Goal: Check status: Check status

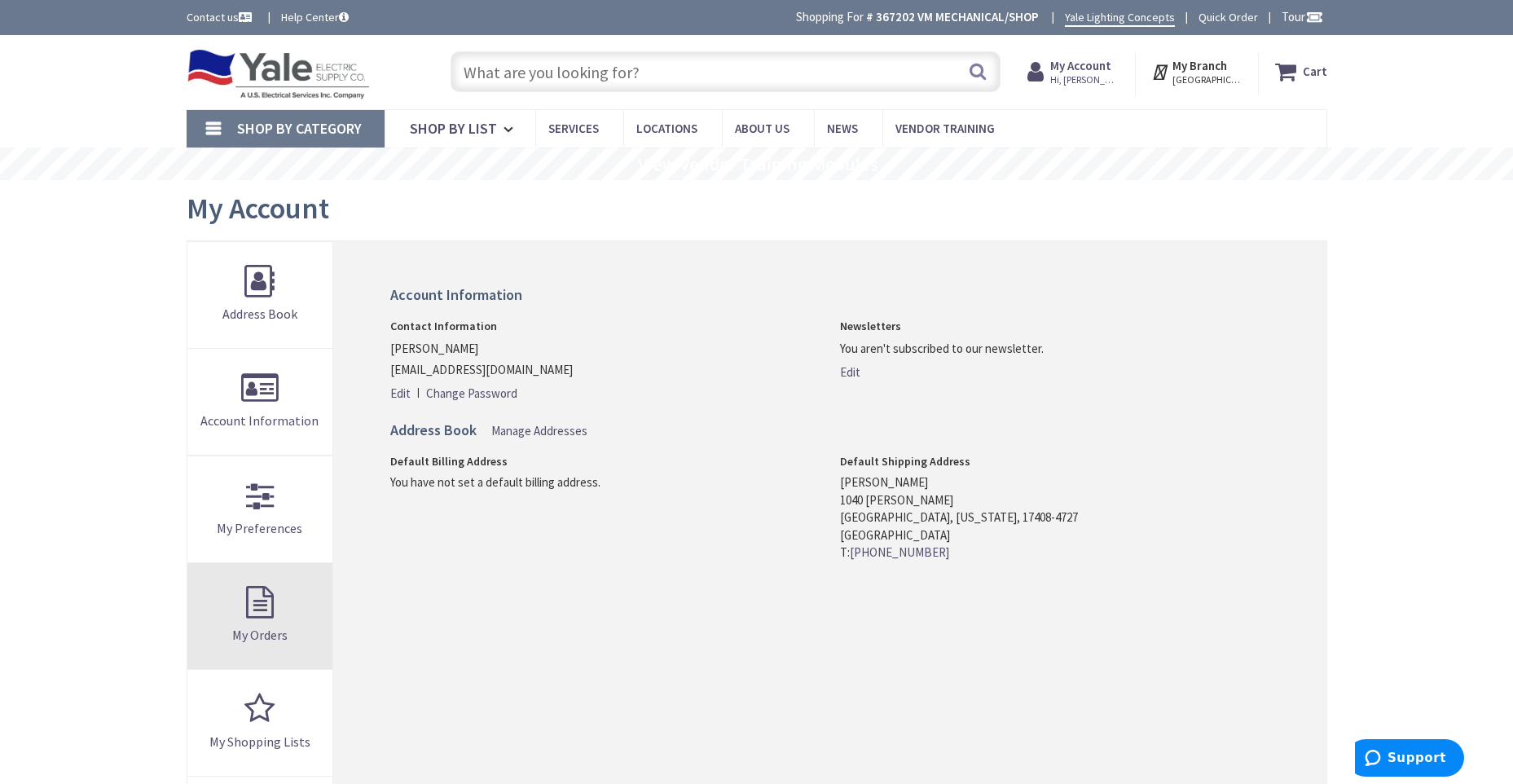
click at [254, 608] on link "My Orders" at bounding box center [261, 615] width 146 height 106
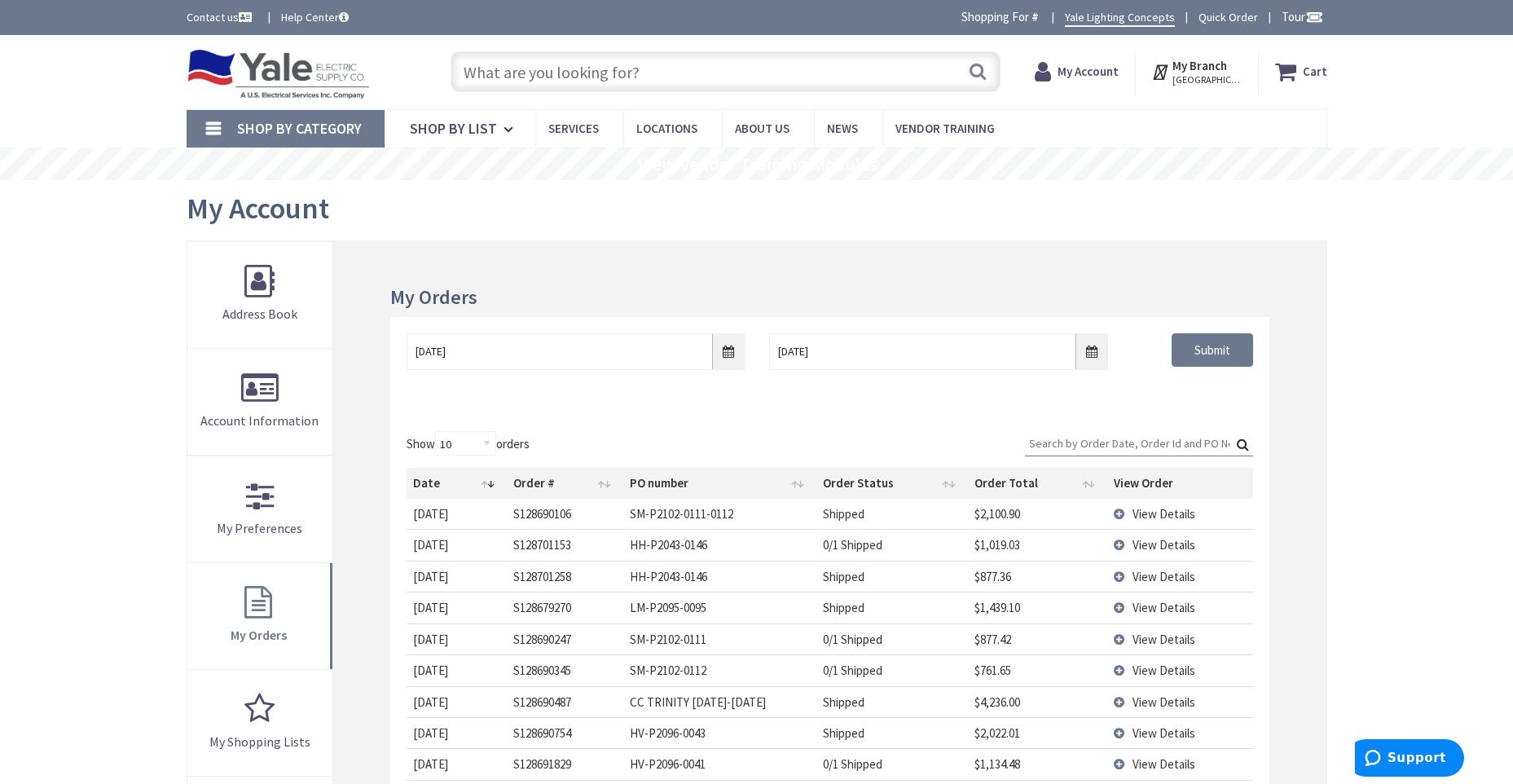
click at [1128, 445] on input "Search:" at bounding box center [1139, 444] width 228 height 24
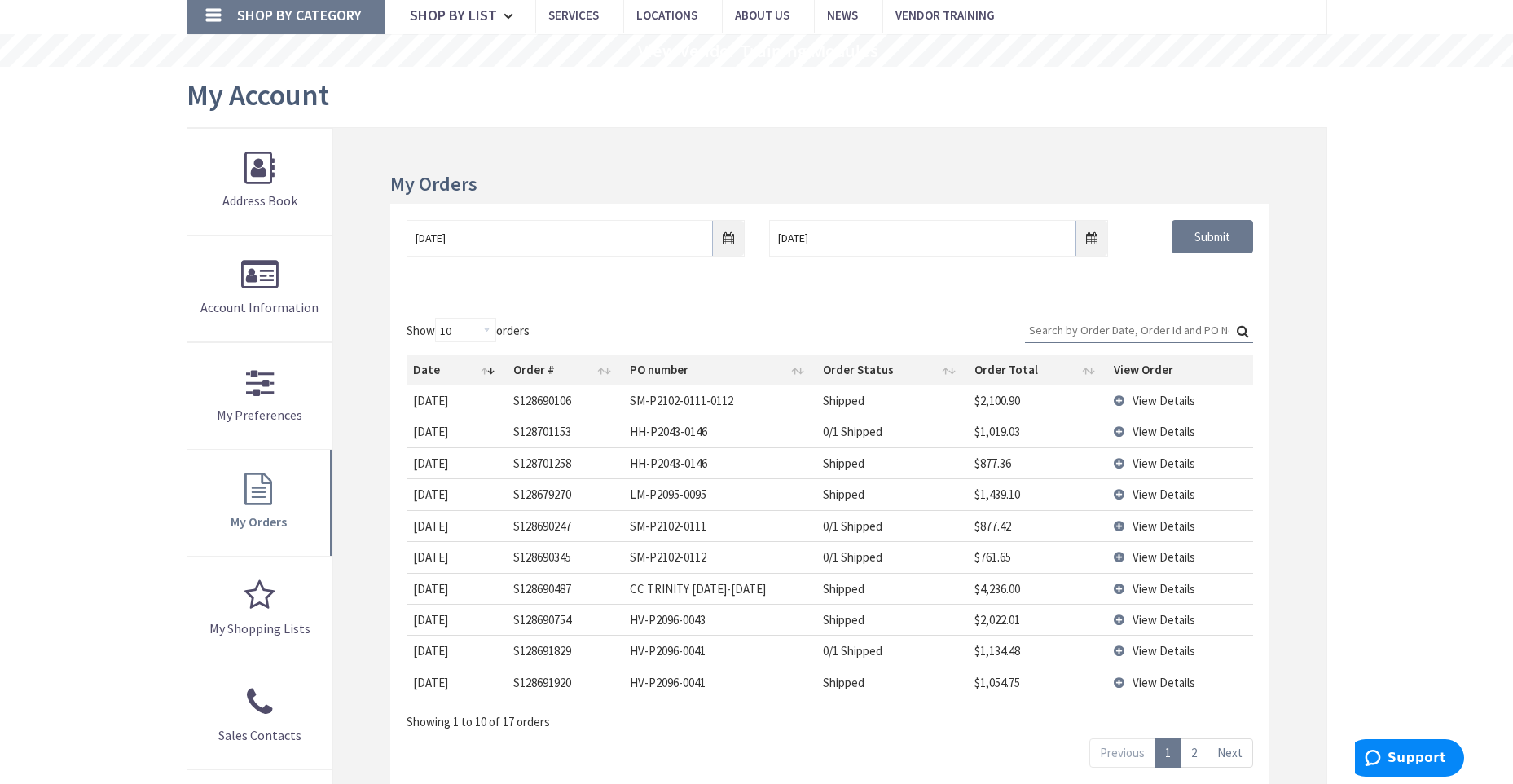
scroll to position [163, 0]
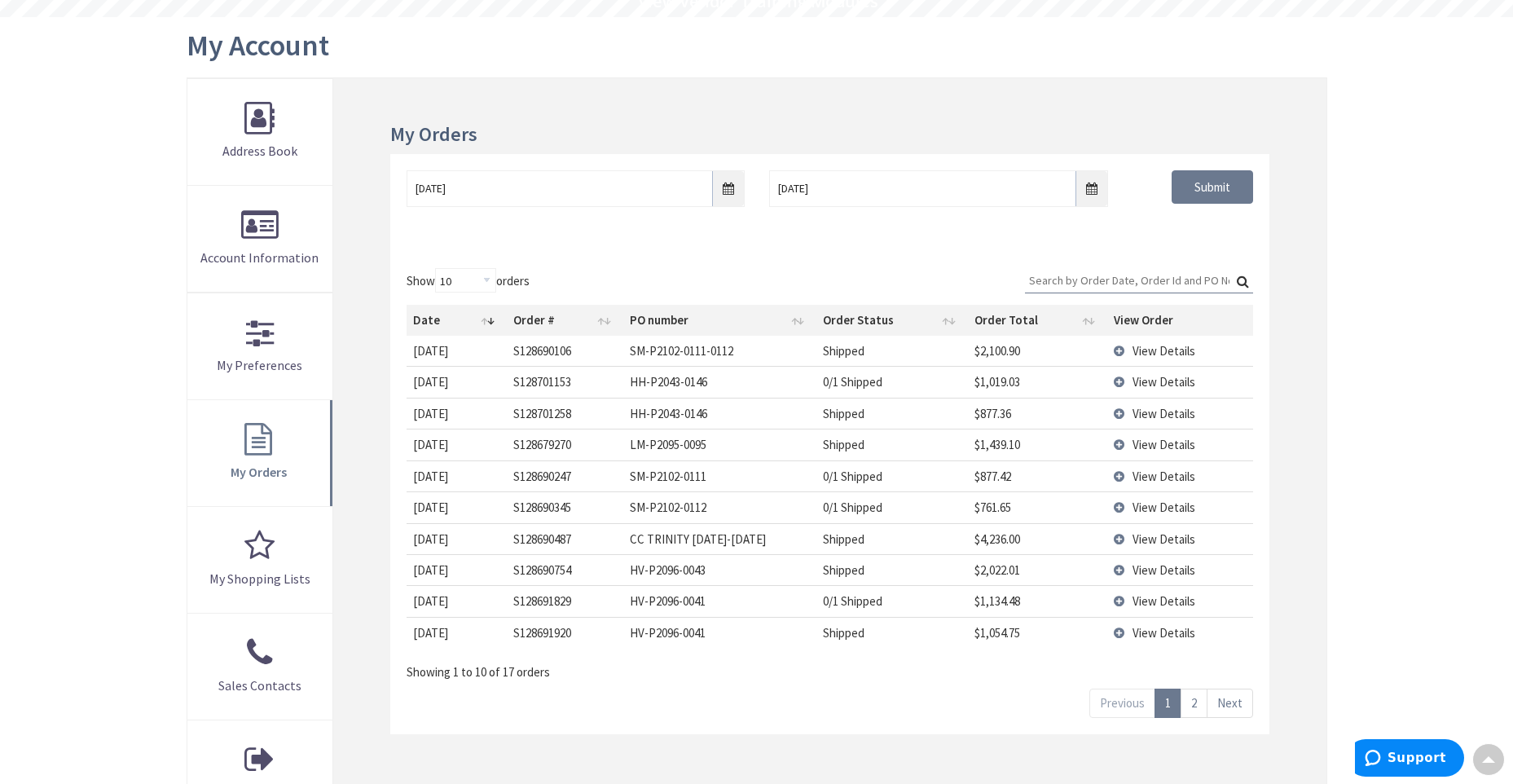
click at [1067, 282] on input "Search:" at bounding box center [1139, 280] width 228 height 24
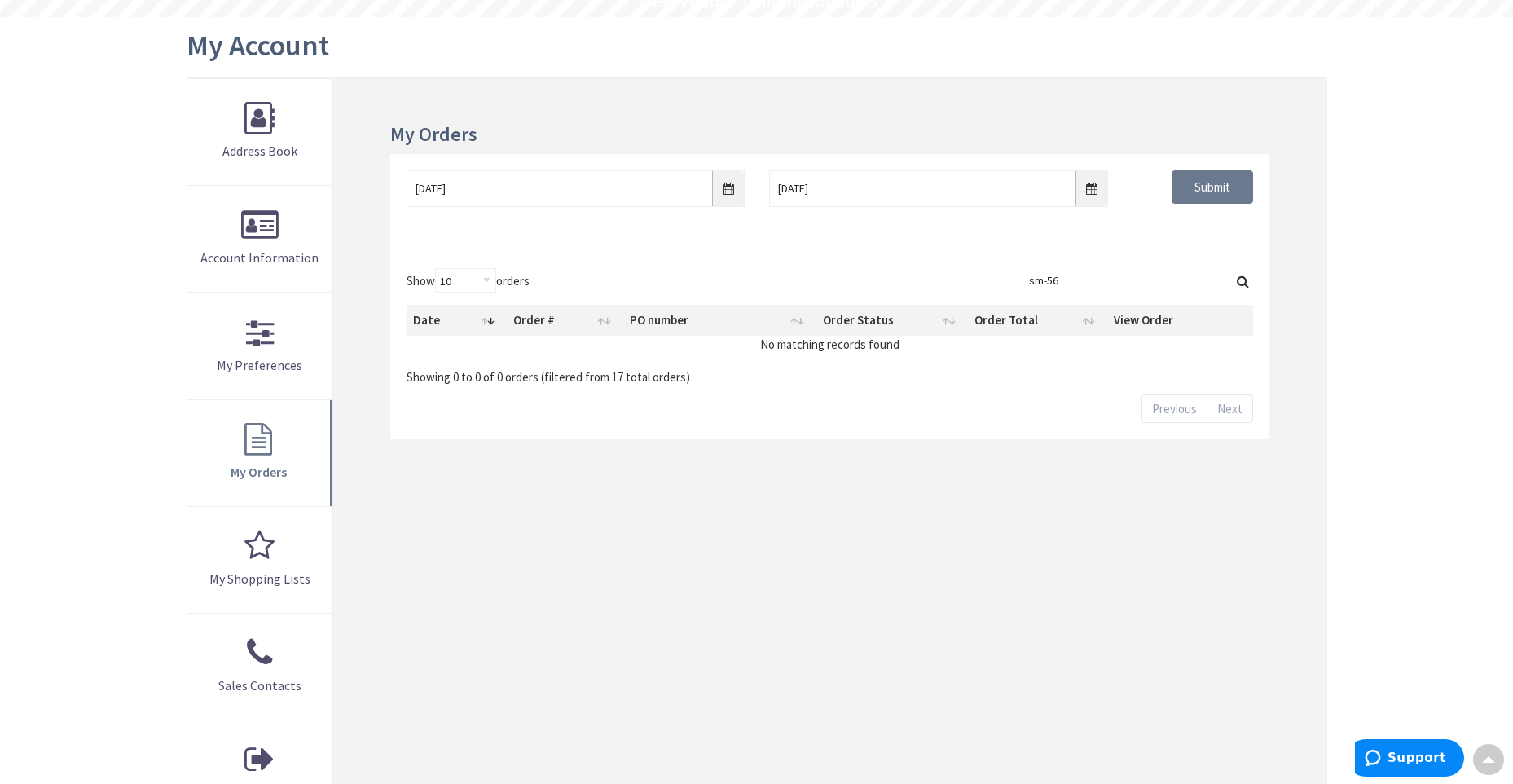
type input "sm-56"
click at [724, 191] on input "8/28/2025" at bounding box center [576, 188] width 339 height 37
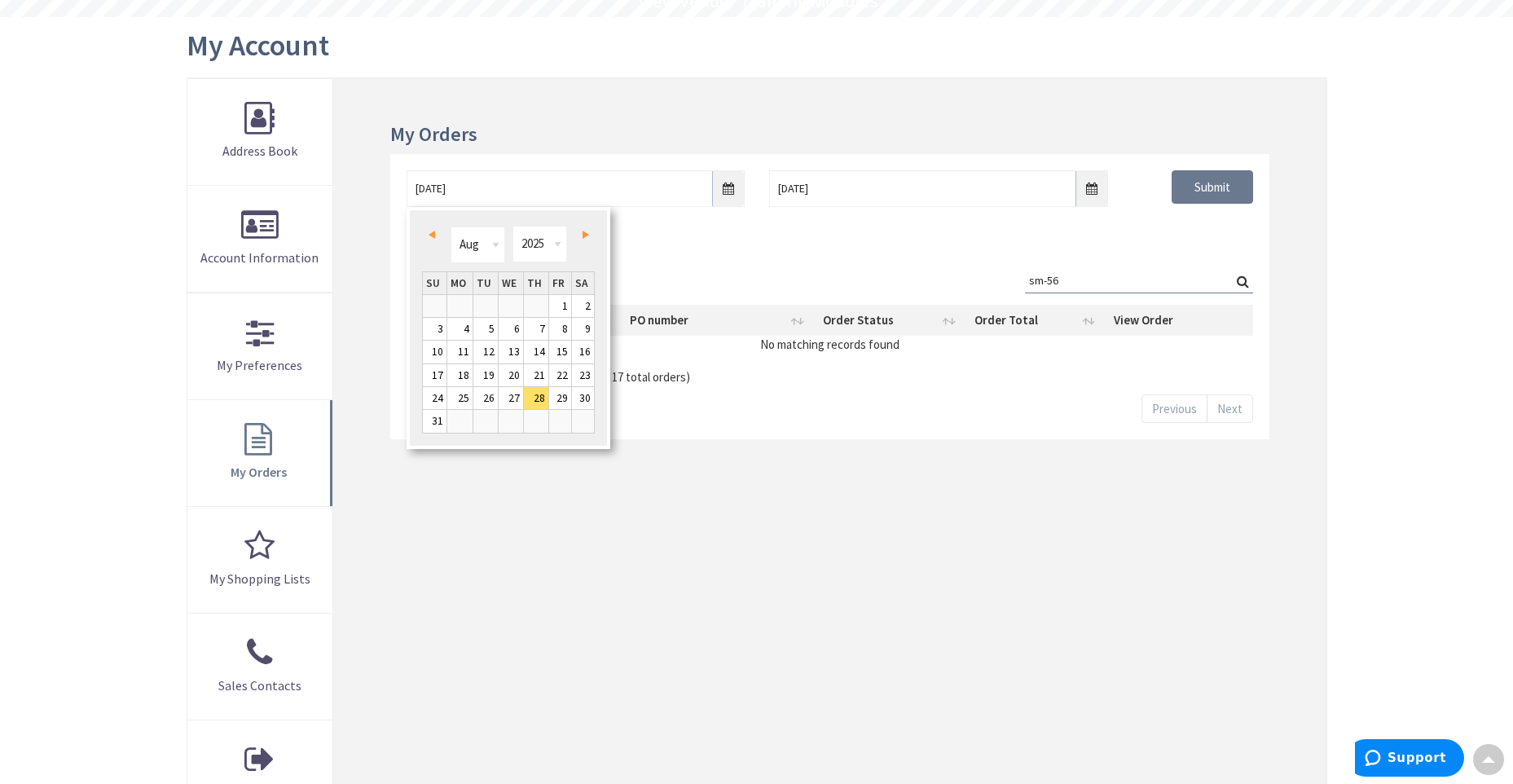
click at [433, 230] on link "Prev" at bounding box center [434, 234] width 22 height 22
click at [489, 305] on link "1" at bounding box center [486, 306] width 24 height 22
type input "07/01/2025"
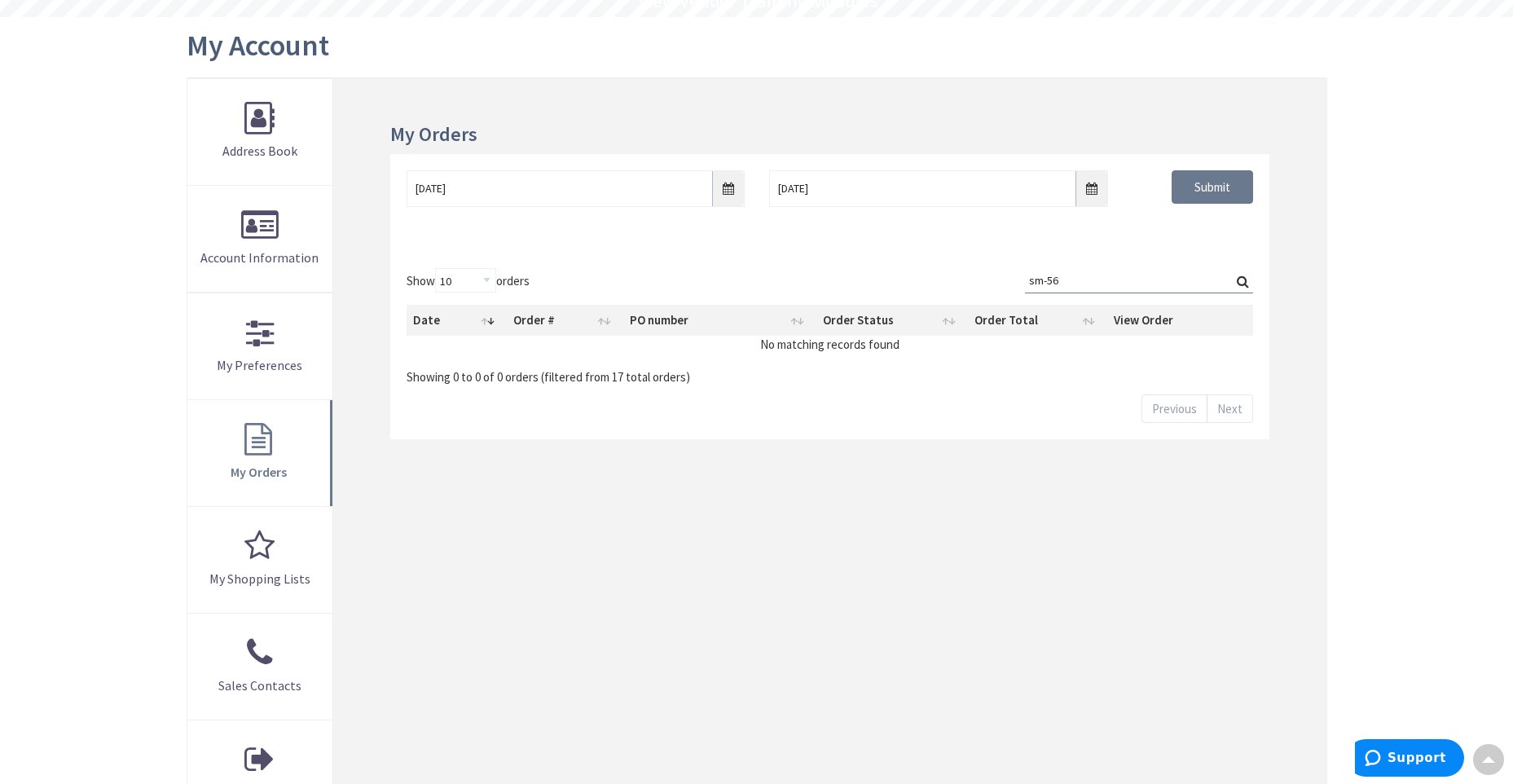
click at [1243, 282] on label "Search: sm-56" at bounding box center [1139, 280] width 228 height 25
click at [1243, 282] on input "sm-56" at bounding box center [1139, 280] width 228 height 24
click at [1225, 196] on input "Submit" at bounding box center [1212, 188] width 82 height 34
click at [1147, 277] on input "Search:" at bounding box center [1139, 280] width 228 height 24
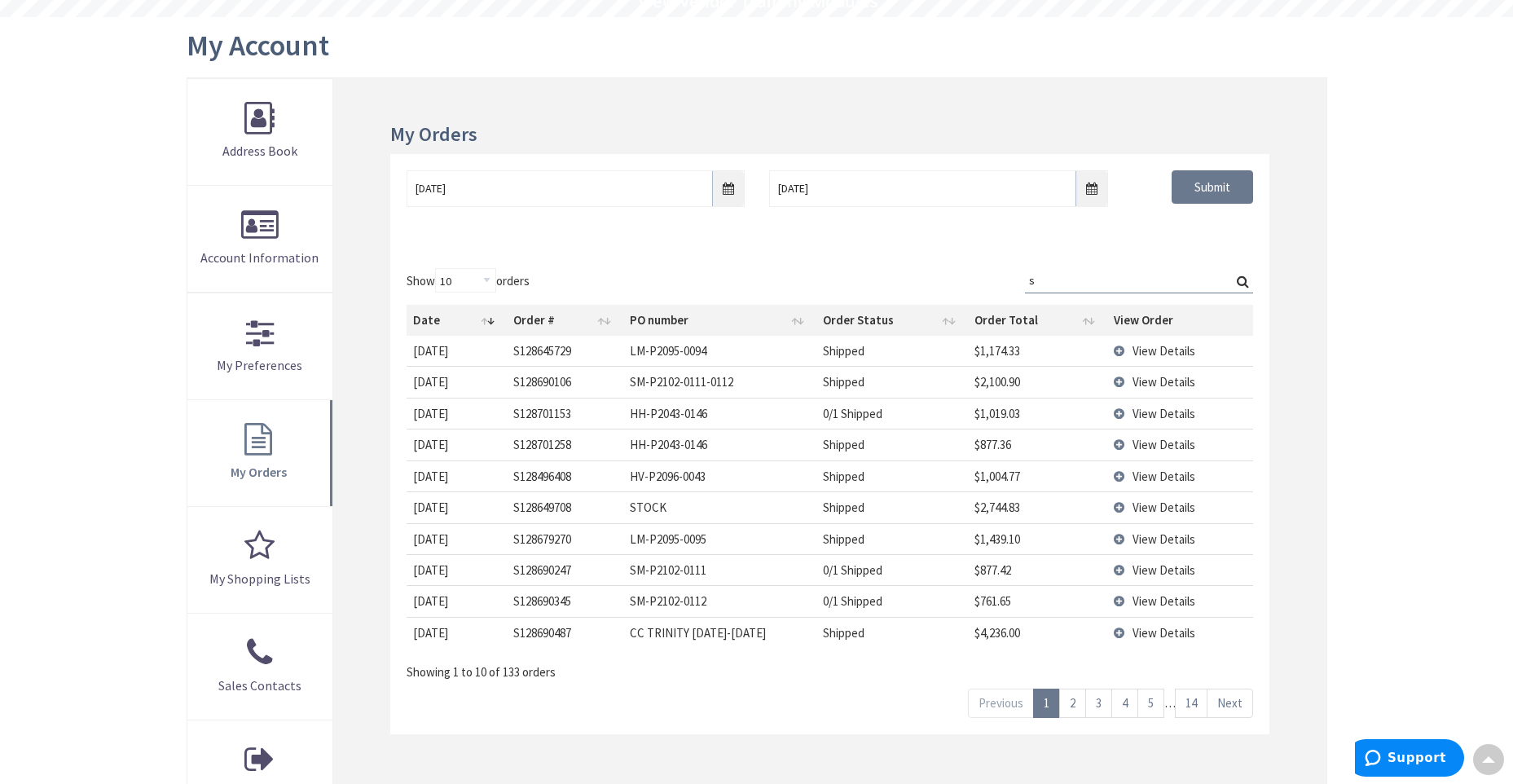
type input "sm"
